Goal: Task Accomplishment & Management: Use online tool/utility

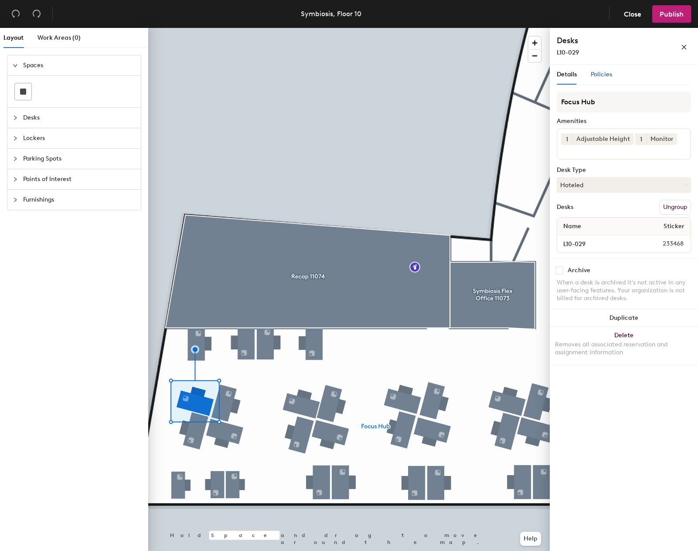
click at [593, 74] on span "Policies" at bounding box center [601, 74] width 21 height 7
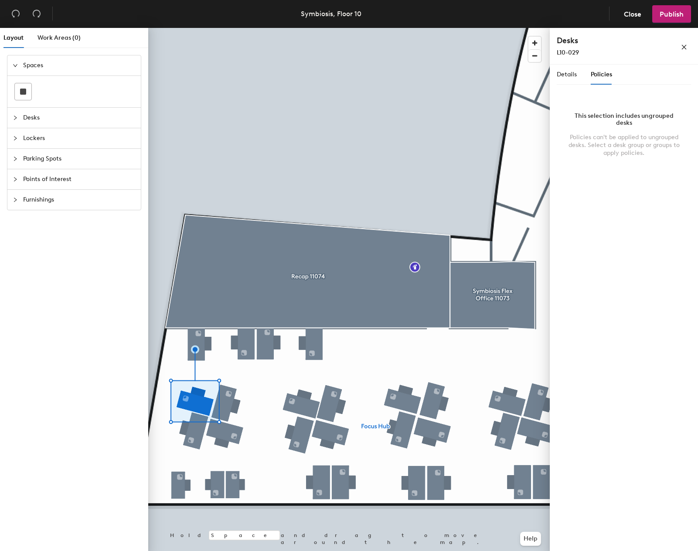
click at [46, 117] on span "Desks" at bounding box center [79, 118] width 112 height 20
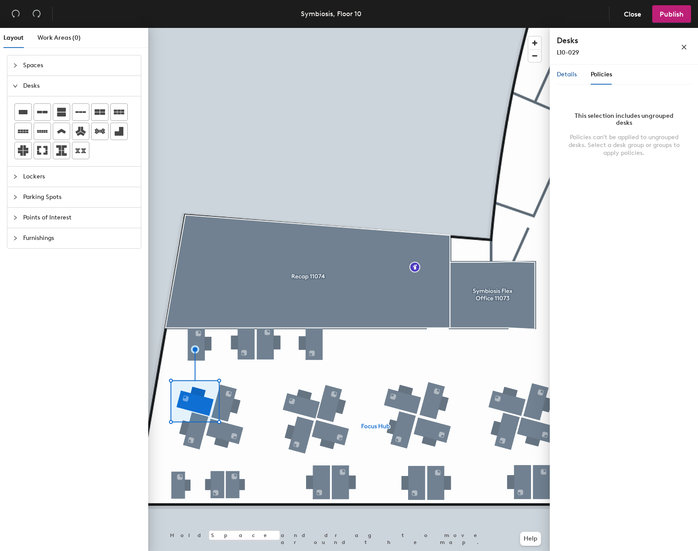
click at [565, 75] on span "Details" at bounding box center [567, 74] width 20 height 7
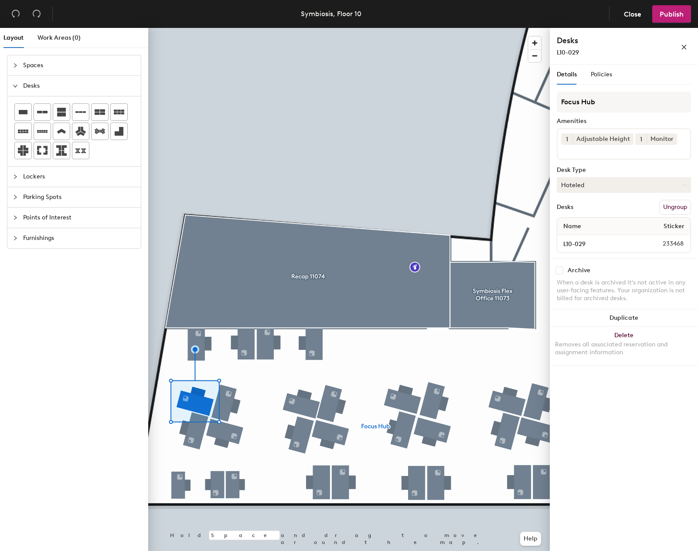
click at [663, 185] on button "Hoteled" at bounding box center [624, 185] width 134 height 16
click at [571, 211] on div "Assigned" at bounding box center [600, 211] width 87 height 13
click at [634, 246] on input "L10-029" at bounding box center [600, 244] width 83 height 12
click at [669, 207] on button "Ungroup" at bounding box center [675, 207] width 32 height 15
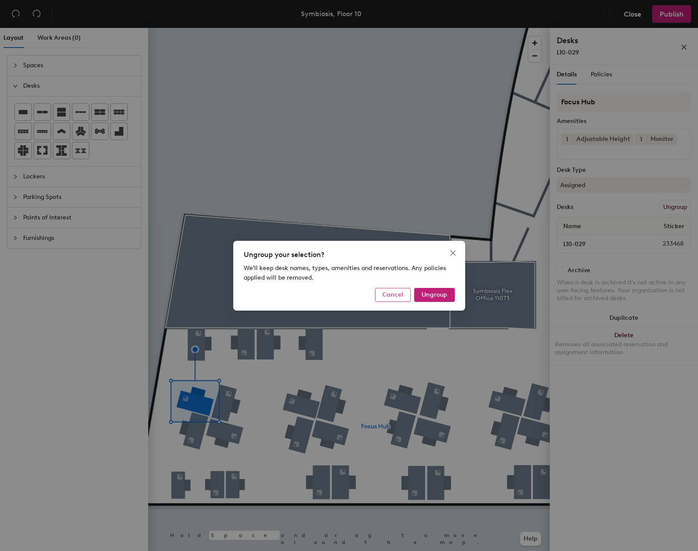
click at [393, 296] on span "Cancel" at bounding box center [392, 294] width 21 height 7
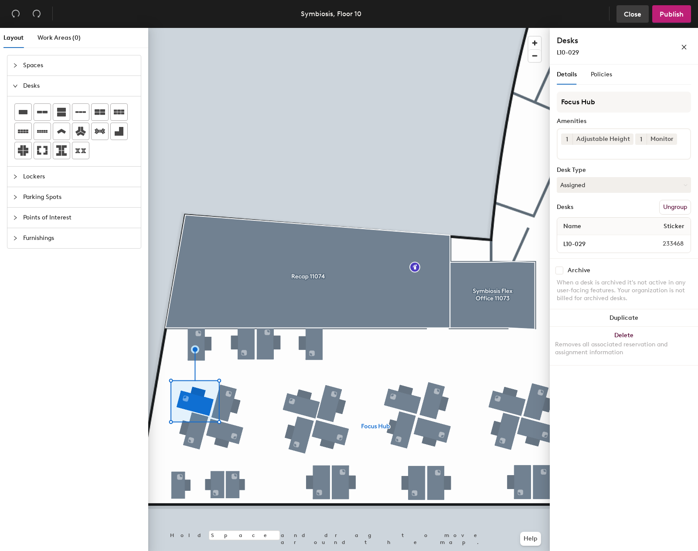
click at [628, 18] on span "Close" at bounding box center [632, 14] width 17 height 8
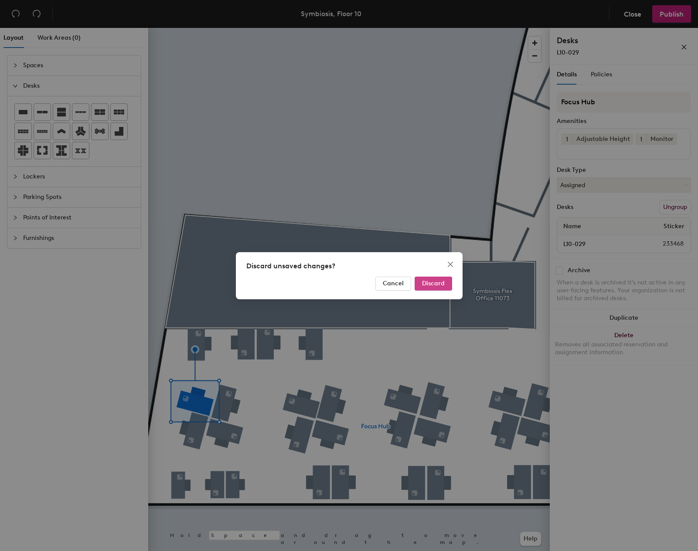
click at [439, 282] on span "Discard" at bounding box center [433, 282] width 23 height 7
